Goal: Transaction & Acquisition: Obtain resource

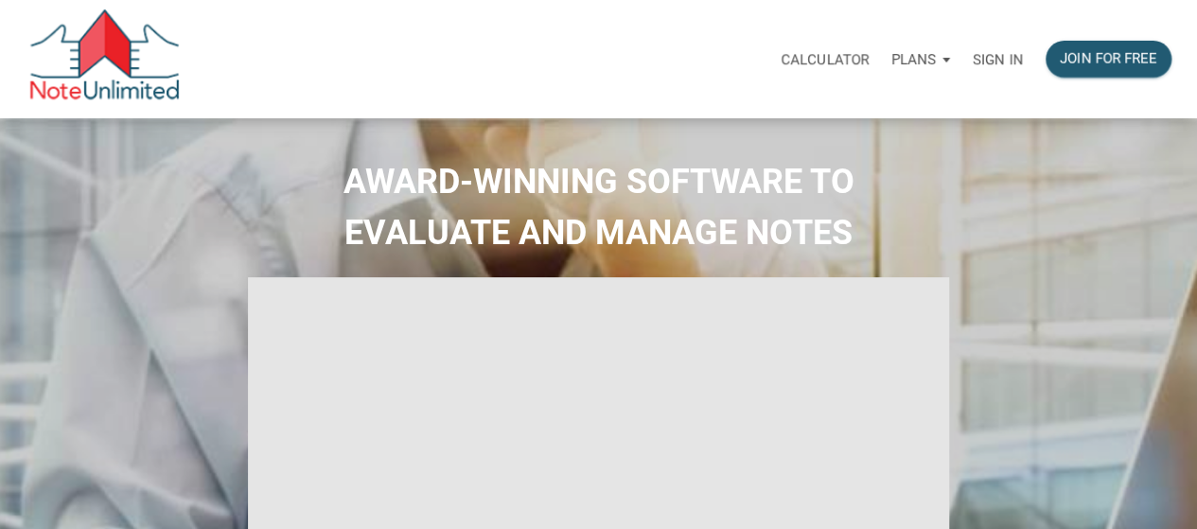
click at [993, 74] on div "Sign in" at bounding box center [998, 59] width 73 height 60
click at [1000, 58] on p "Sign in" at bounding box center [998, 59] width 50 height 17
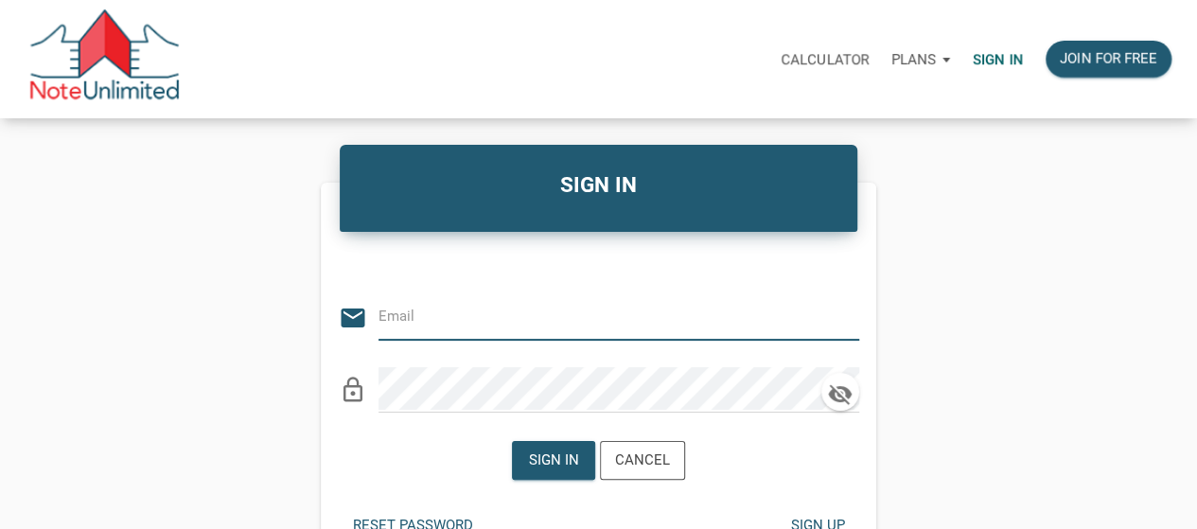
click at [530, 313] on input "email" at bounding box center [605, 316] width 452 height 43
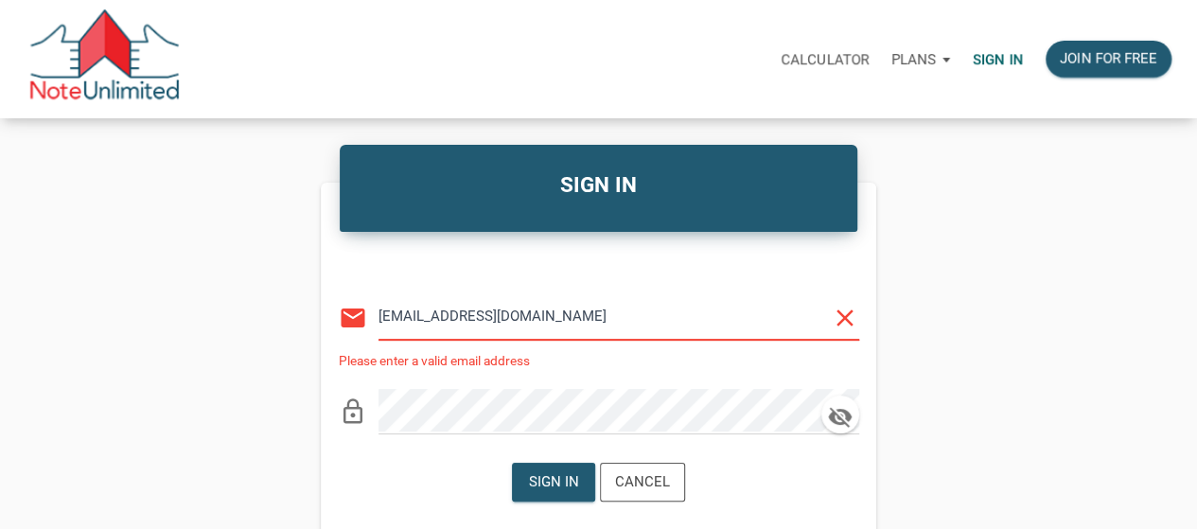
type input "medrarecapital@gmail.com"
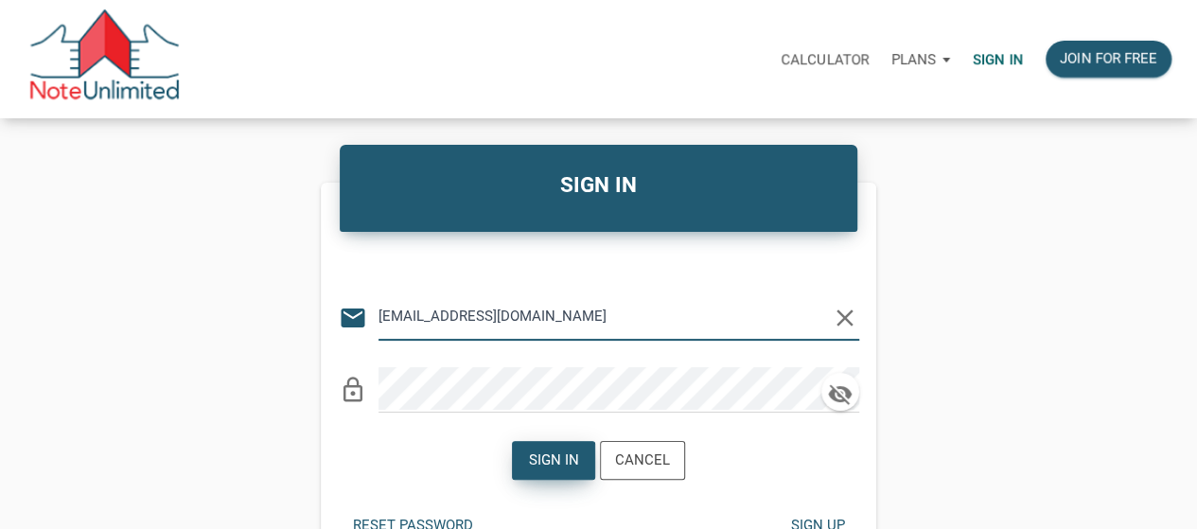
click at [551, 467] on div "Sign in" at bounding box center [554, 461] width 50 height 22
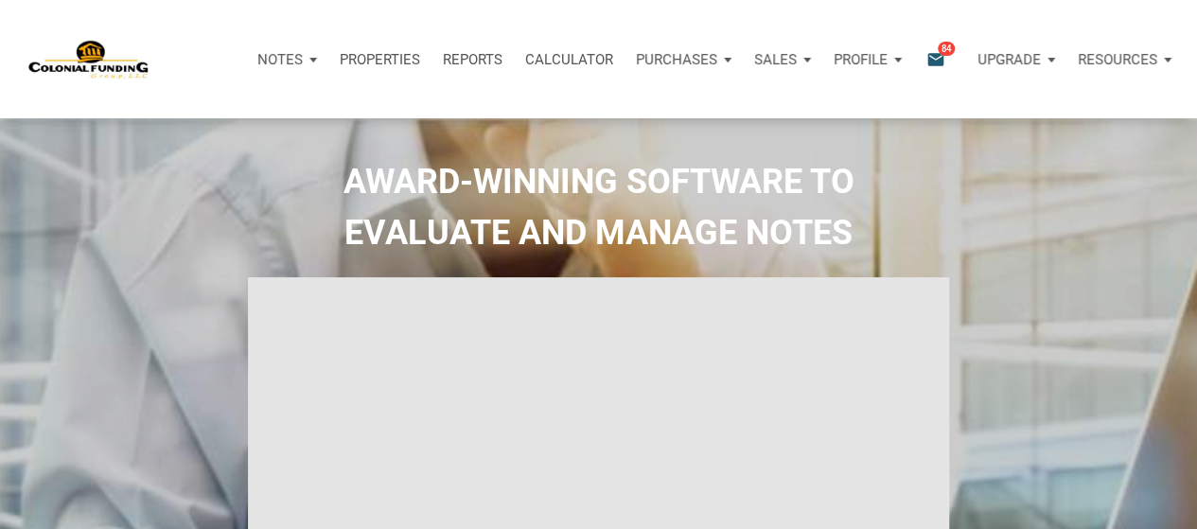
click at [932, 53] on icon "email" at bounding box center [936, 59] width 23 height 22
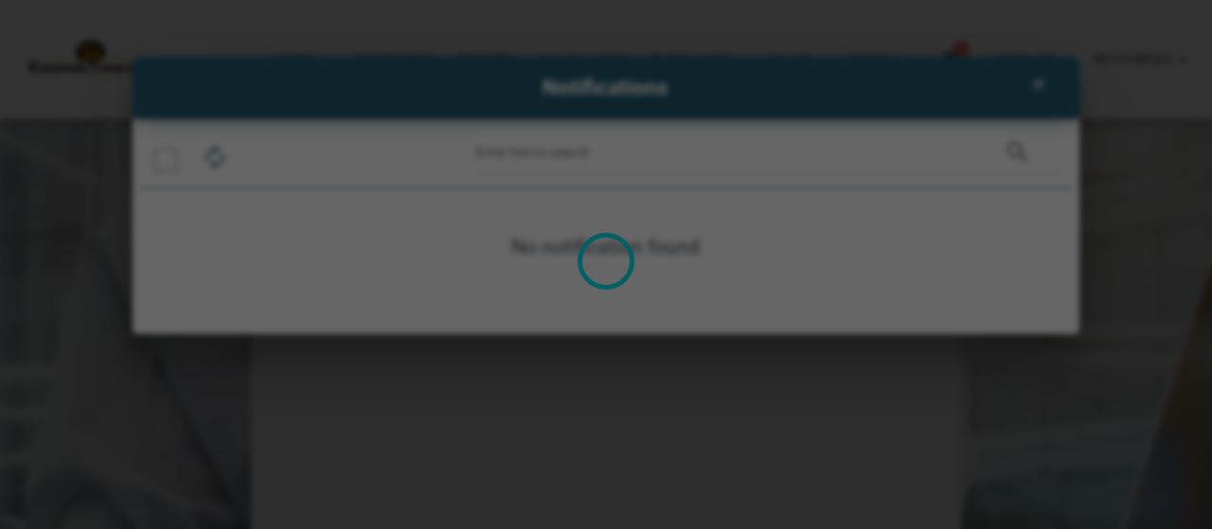
type input "Introduction to new features"
select select
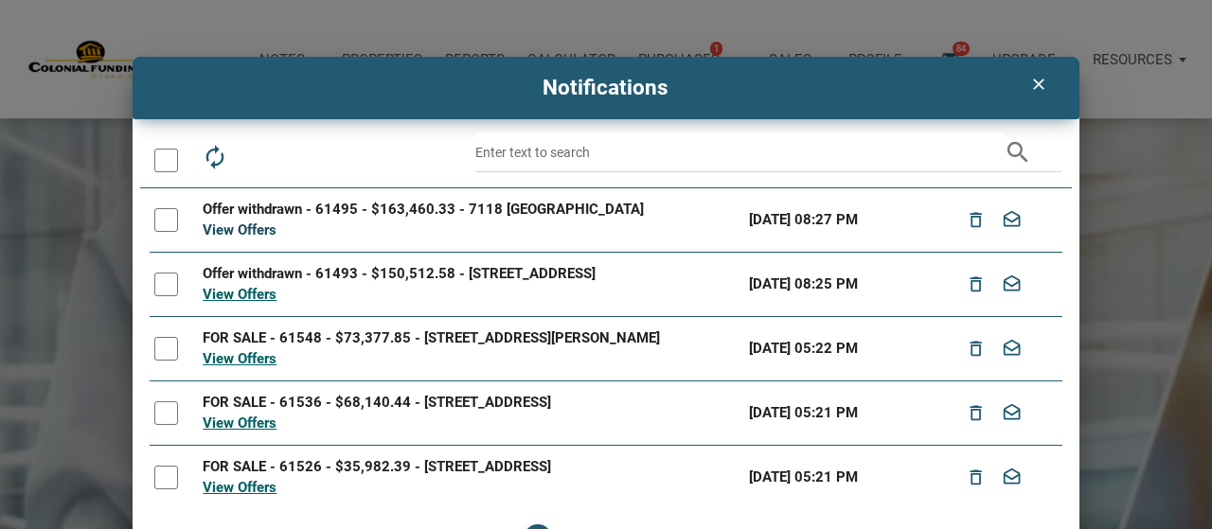
click at [222, 234] on link "View Offers" at bounding box center [240, 229] width 74 height 17
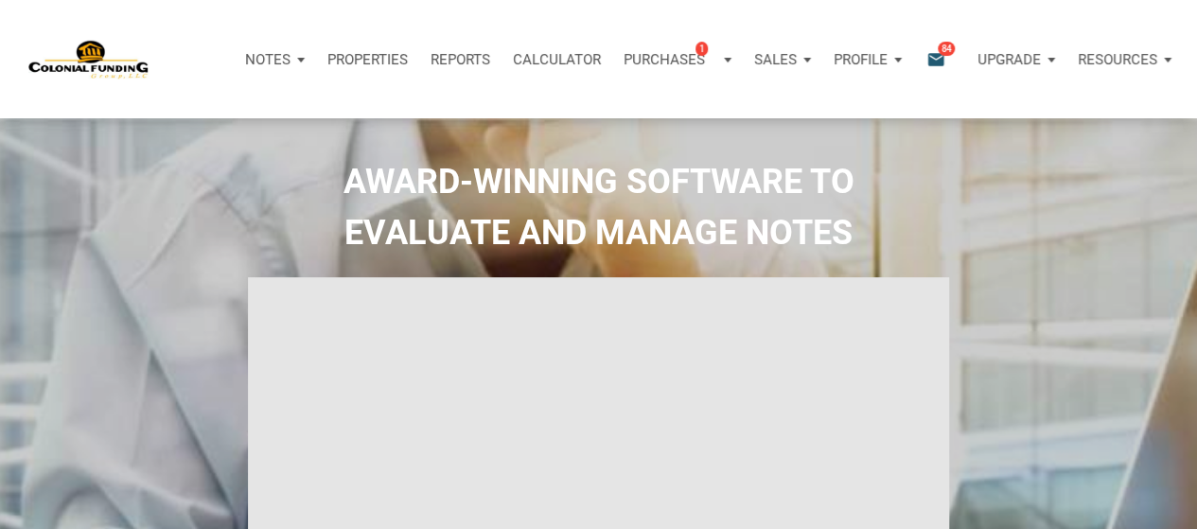
click at [941, 57] on icon "email" at bounding box center [936, 59] width 23 height 22
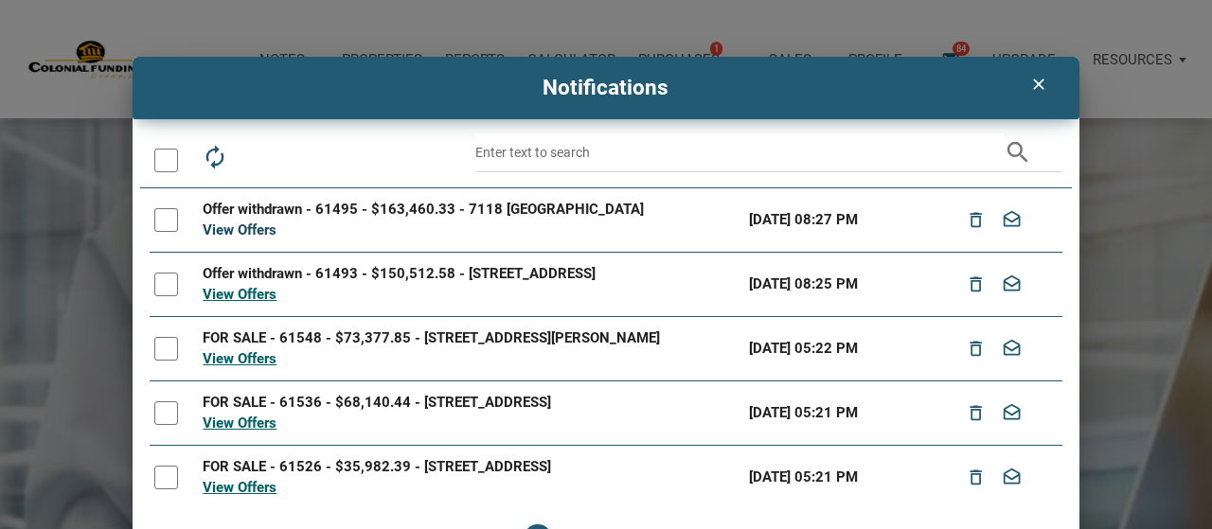
click at [248, 234] on link "View Offers" at bounding box center [240, 229] width 74 height 17
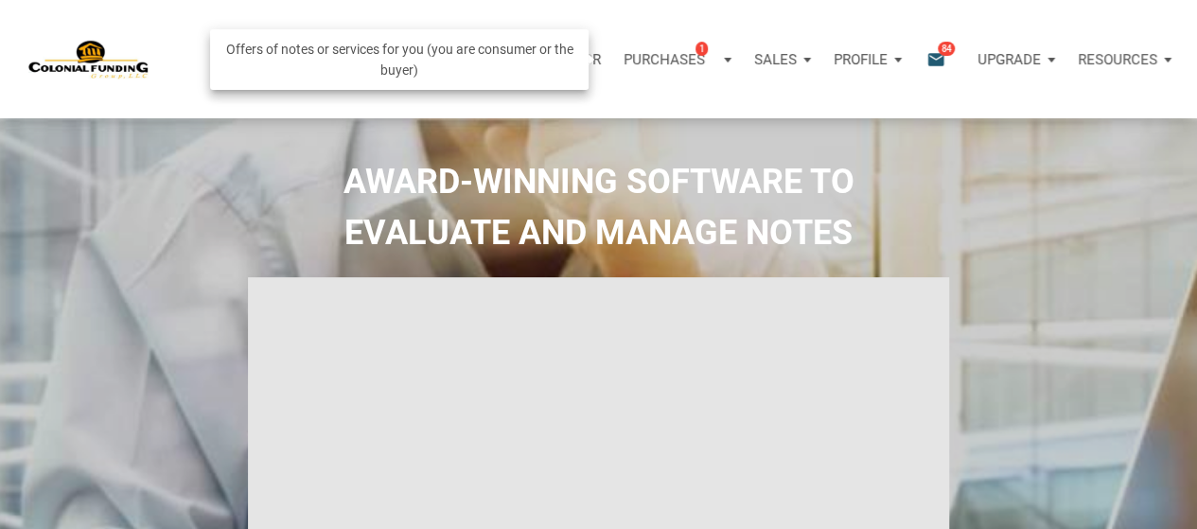
click at [670, 51] on p "Purchases" at bounding box center [664, 59] width 81 height 17
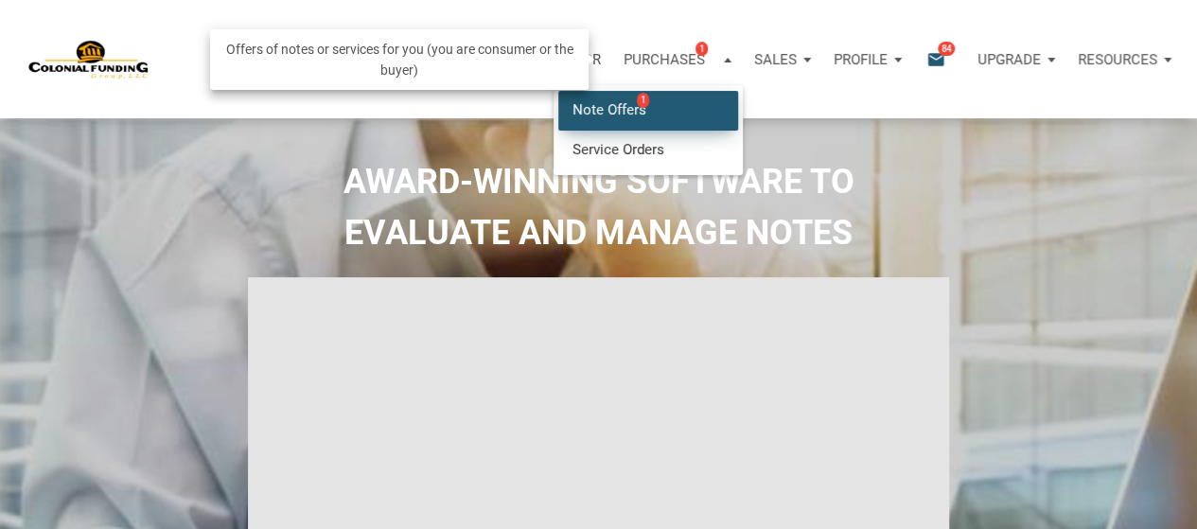
click at [608, 105] on link "Note Offers 1" at bounding box center [648, 110] width 180 height 39
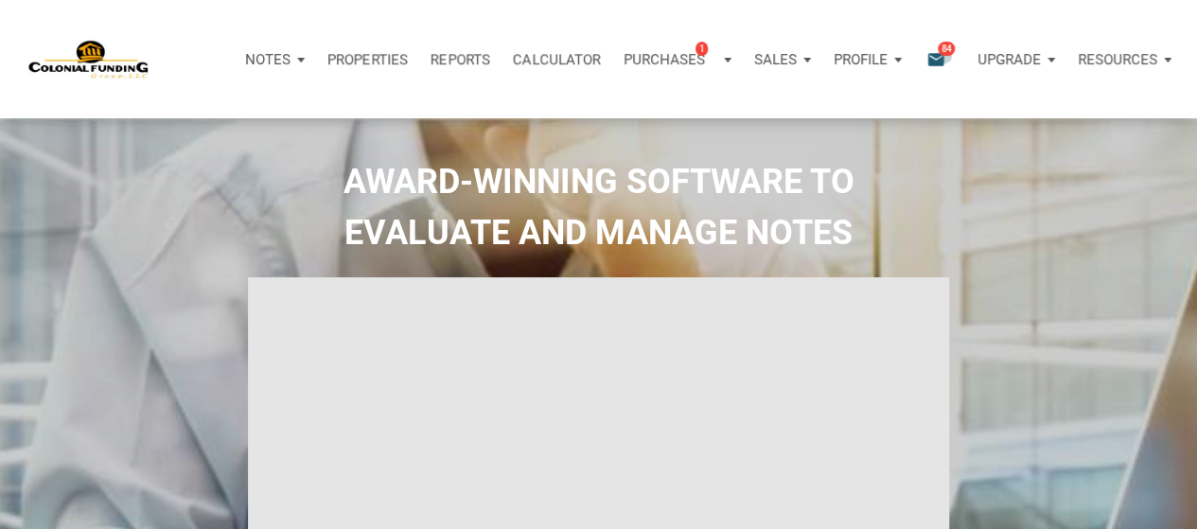
drag, startPoint x: 941, startPoint y: 55, endPoint x: 899, endPoint y: 83, distance: 50.4
click at [941, 55] on span "84" at bounding box center [946, 48] width 17 height 15
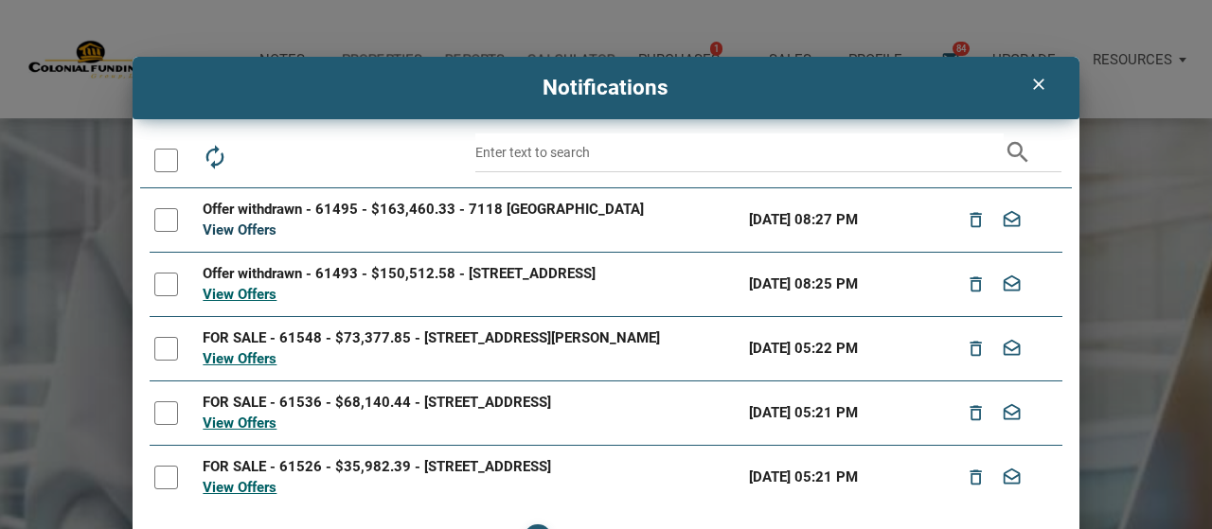
click at [239, 232] on link "View Offers" at bounding box center [240, 229] width 74 height 17
